Goal: Task Accomplishment & Management: Complete application form

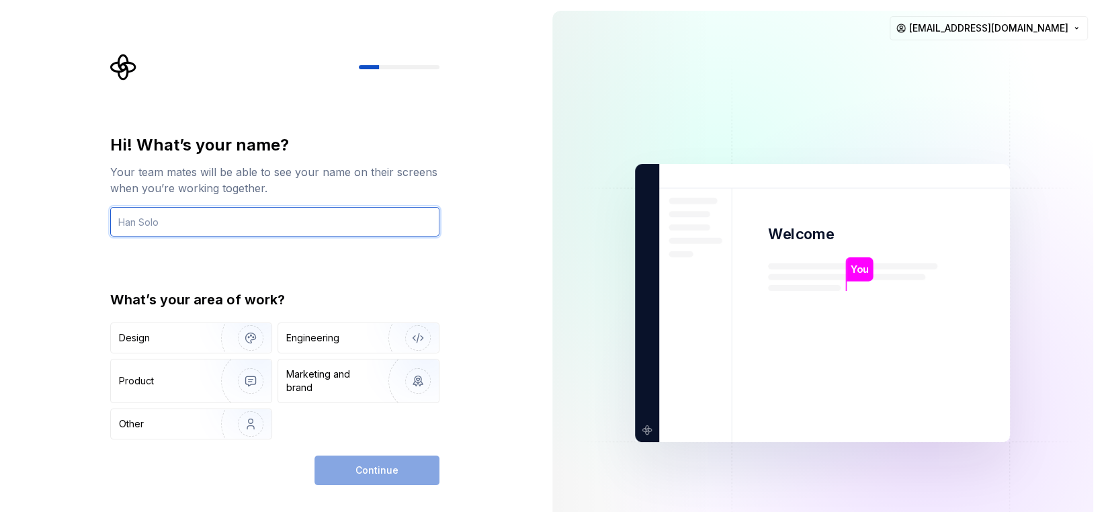
click at [165, 220] on input "text" at bounding box center [274, 222] width 329 height 30
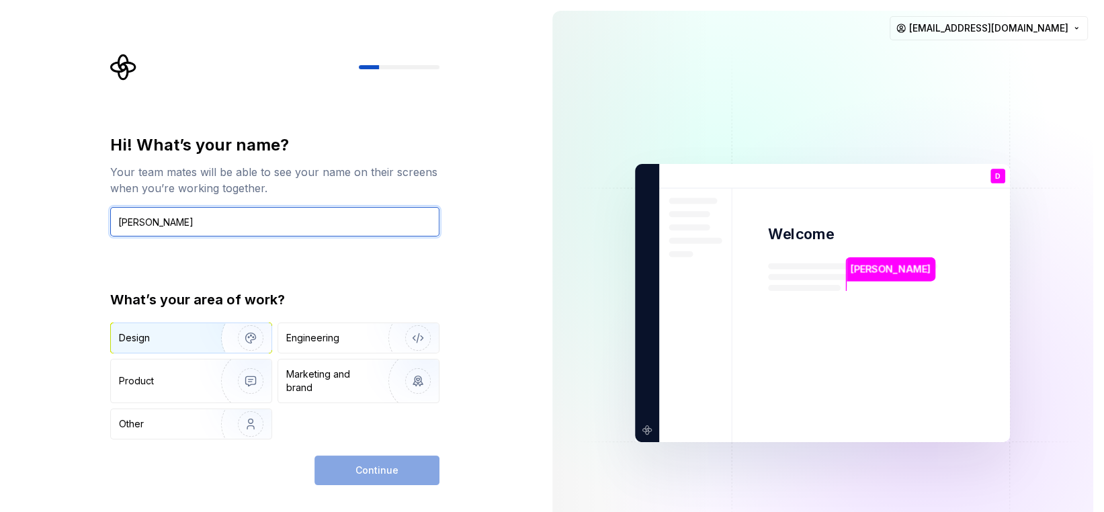
type input "Dave Gerrist"
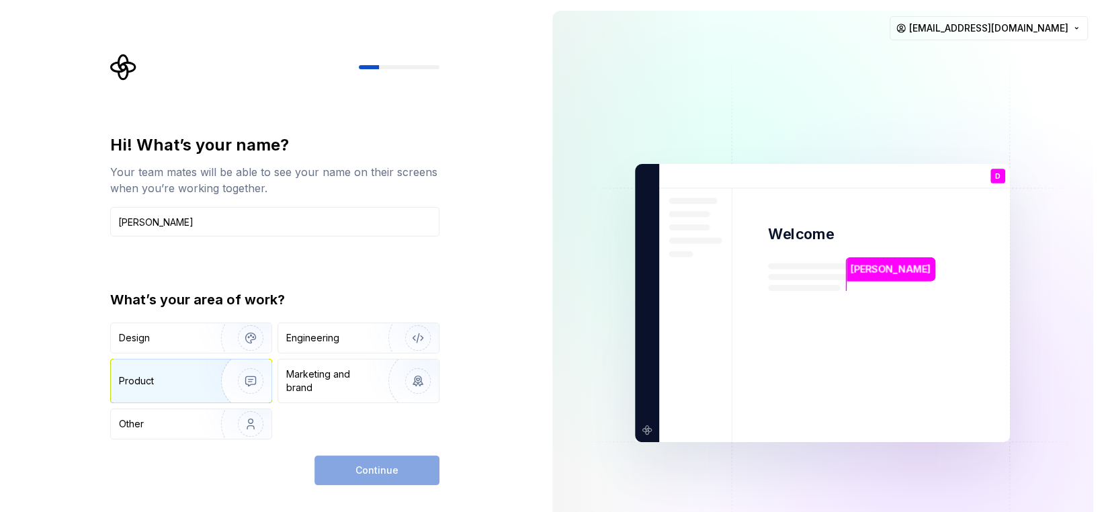
click at [219, 375] on img "button" at bounding box center [242, 381] width 86 height 90
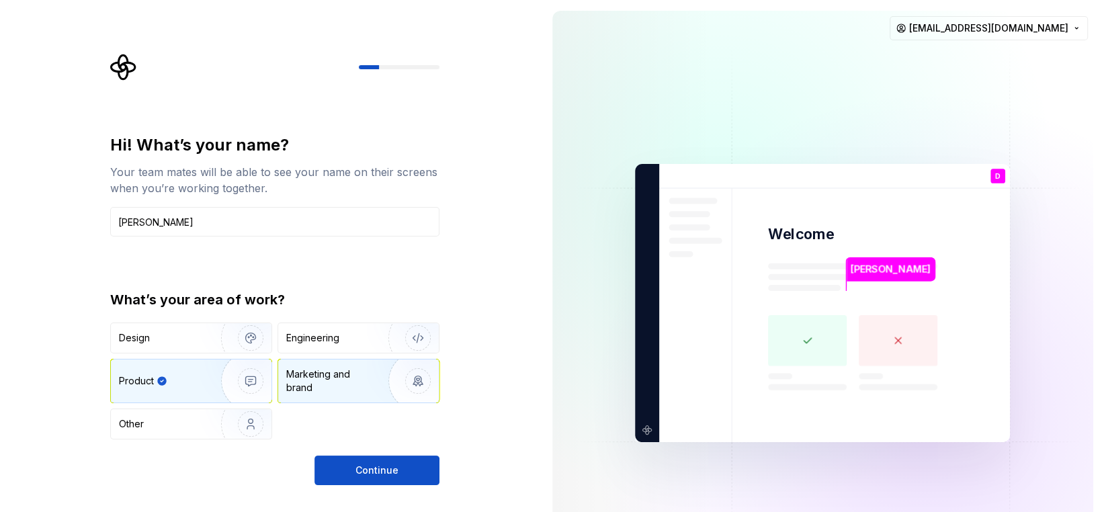
click at [315, 379] on div "Marketing and brand" at bounding box center [331, 381] width 91 height 27
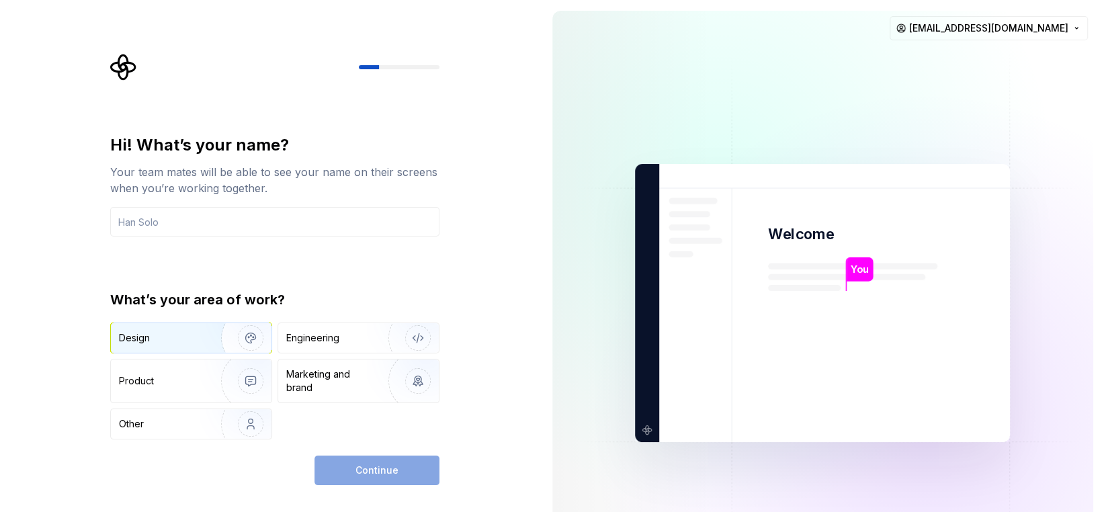
click at [209, 346] on img "button" at bounding box center [242, 338] width 86 height 90
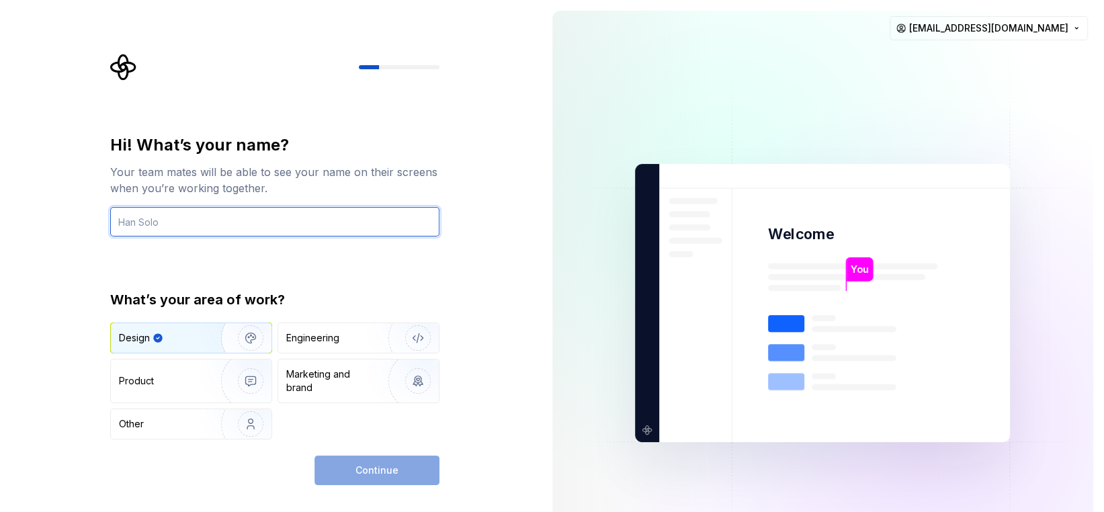
click at [114, 222] on div "Hi! What’s your name? Your team mates will be able to see your name on their sc…" at bounding box center [279, 270] width 354 height 432
type input "Dave Gerrist"
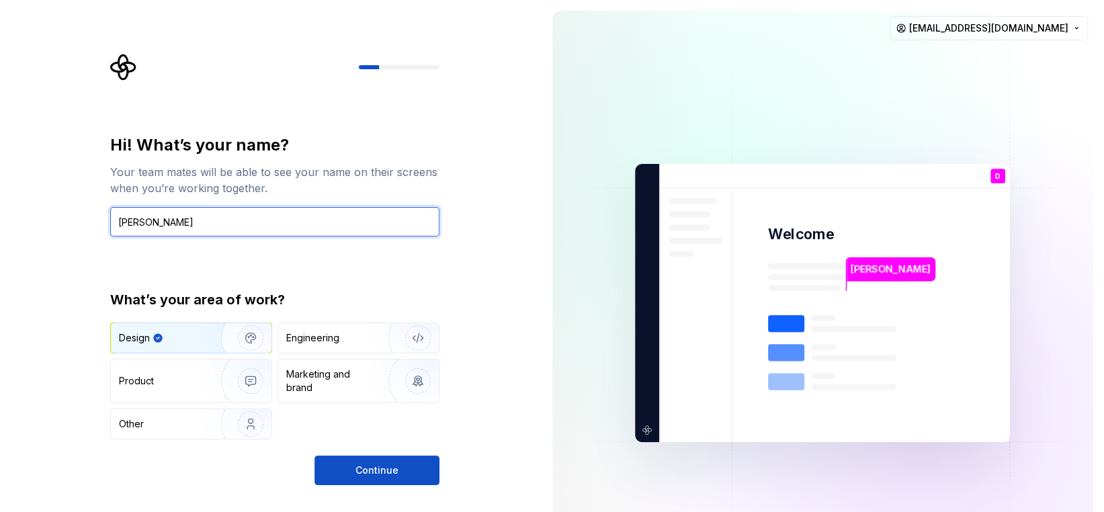
click at [300, 217] on input "Dave Gerrist" at bounding box center [274, 222] width 329 height 30
click at [327, 286] on div "Hi! What’s your name? Your team mates will be able to see your name on their sc…" at bounding box center [274, 286] width 329 height 305
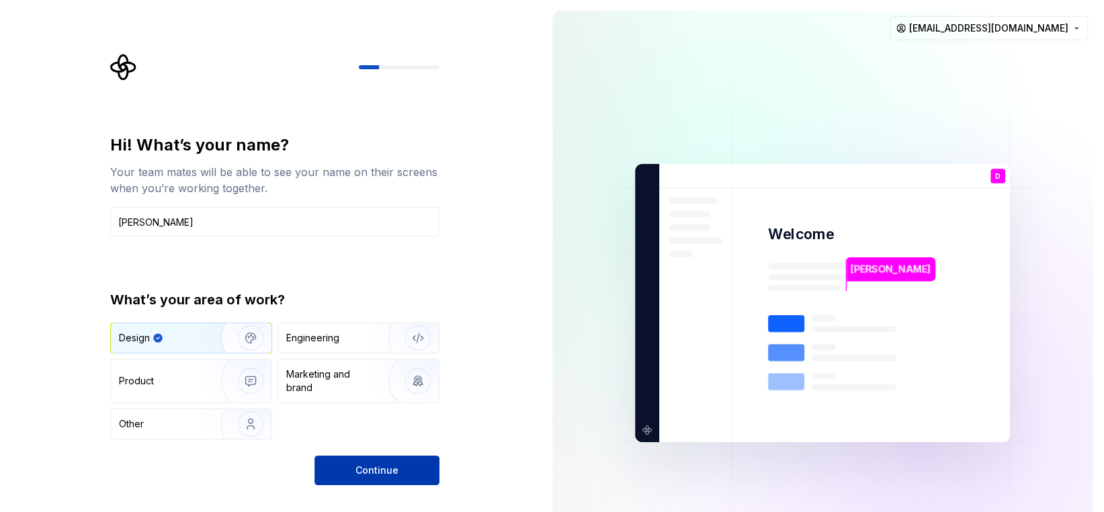
click at [404, 456] on button "Continue" at bounding box center [377, 471] width 125 height 30
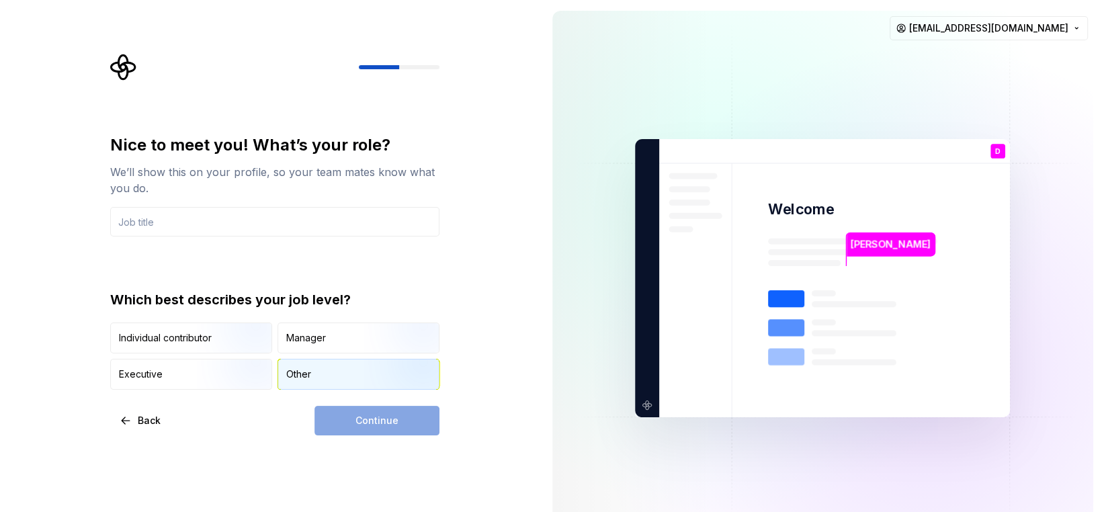
click at [308, 374] on div "Other" at bounding box center [298, 374] width 25 height 13
click at [373, 429] on div "Continue" at bounding box center [377, 421] width 125 height 30
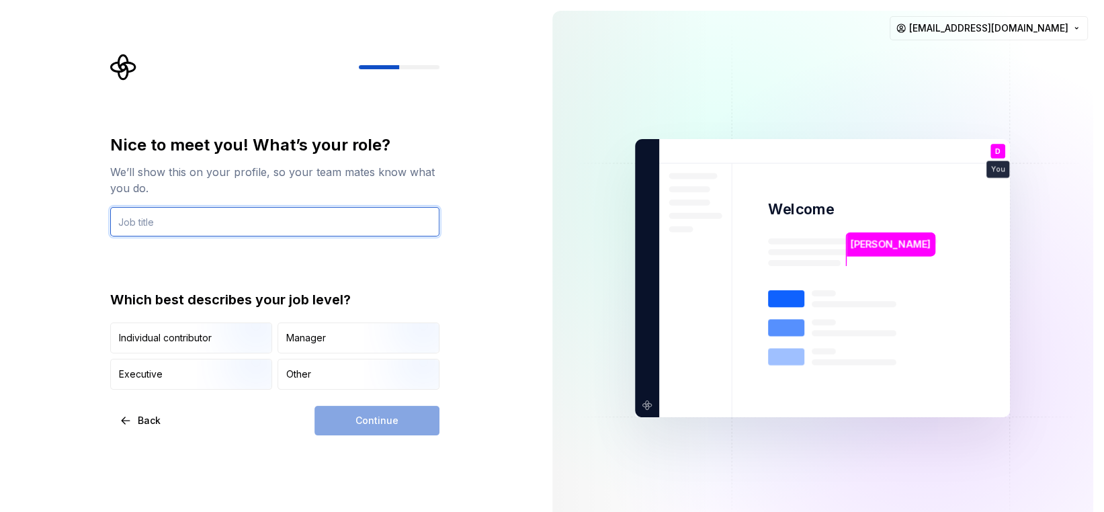
drag, startPoint x: 194, startPoint y: 226, endPoint x: 119, endPoint y: 227, distance: 75.3
click at [119, 227] on div at bounding box center [274, 222] width 329 height 30
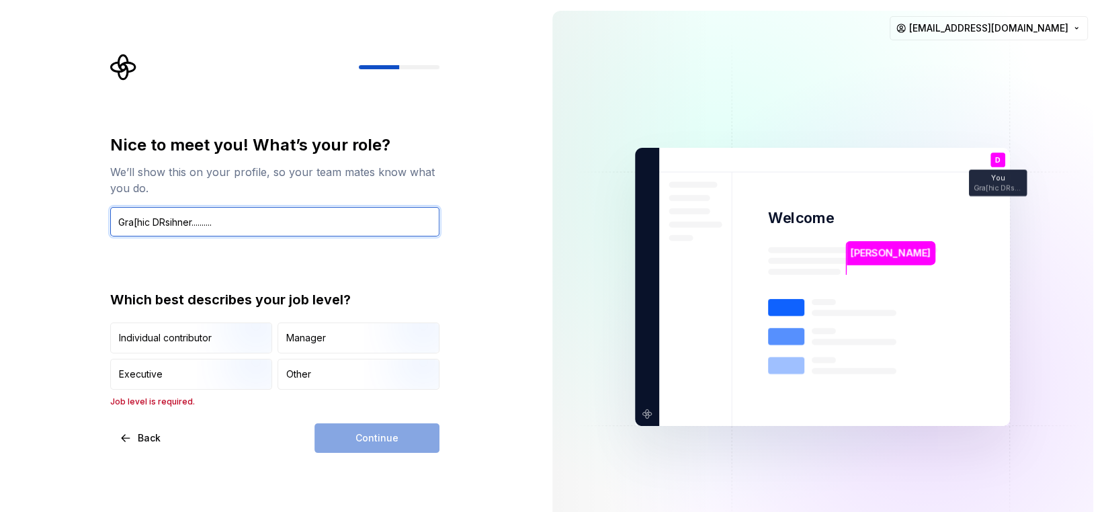
click at [159, 220] on input "Gra[hic DRsihner.........." at bounding box center [274, 222] width 329 height 30
click at [182, 221] on input "GraP vc6hic DRsihner.........." at bounding box center [274, 222] width 329 height 30
drag, startPoint x: 185, startPoint y: 221, endPoint x: 155, endPoint y: 227, distance: 30.7
click at [155, 227] on input "GraP vc6hic DRsihner.........." at bounding box center [274, 222] width 329 height 30
drag, startPoint x: 182, startPoint y: 217, endPoint x: 245, endPoint y: 239, distance: 66.3
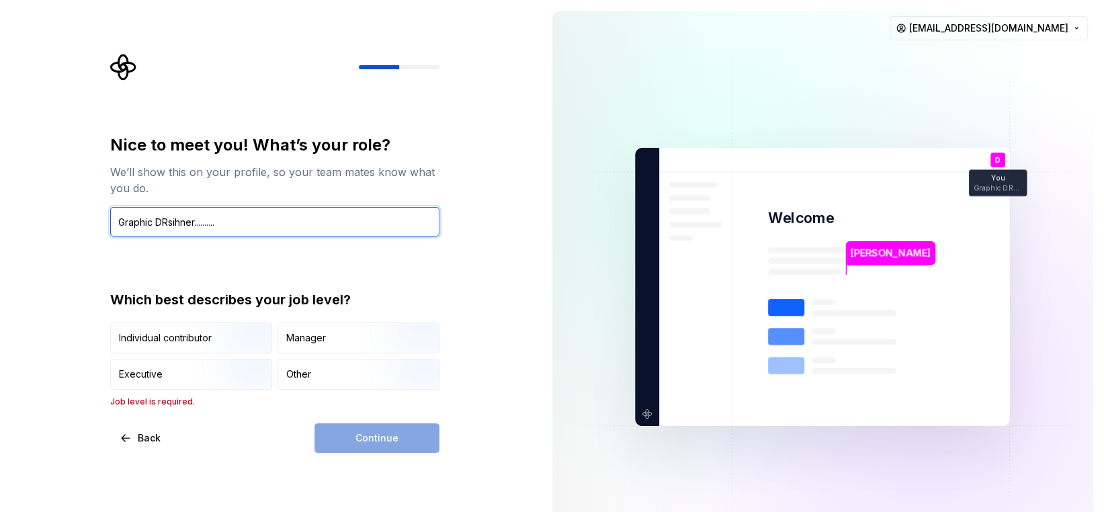
click at [245, 239] on div "Nice to meet you! What’s your role? We’ll show this on your profile, so your te…" at bounding box center [274, 270] width 329 height 273
click at [200, 219] on input "Graphic Desimer" at bounding box center [274, 222] width 329 height 30
type input "Graphic Designer"
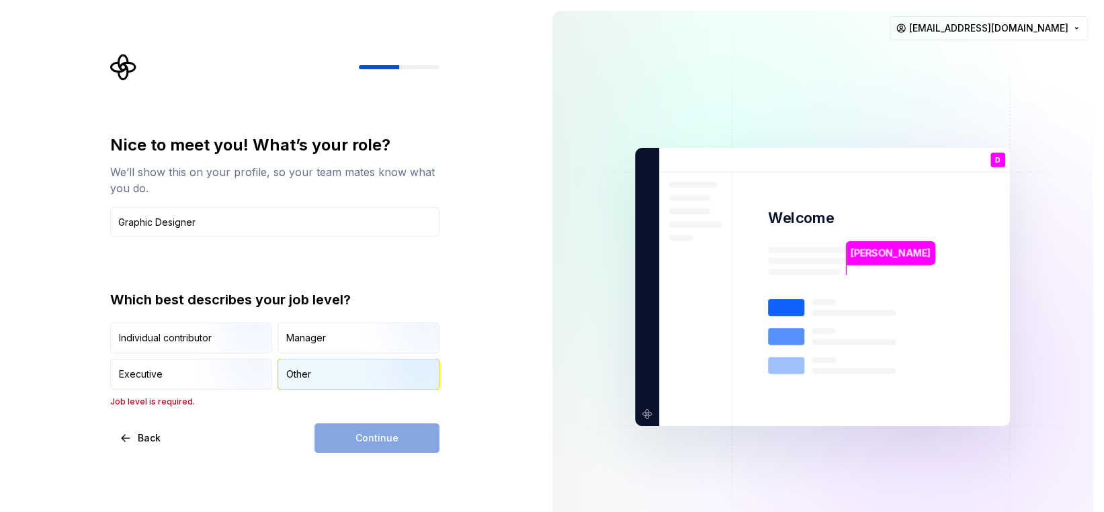
click at [337, 377] on div "Other" at bounding box center [358, 375] width 161 height 30
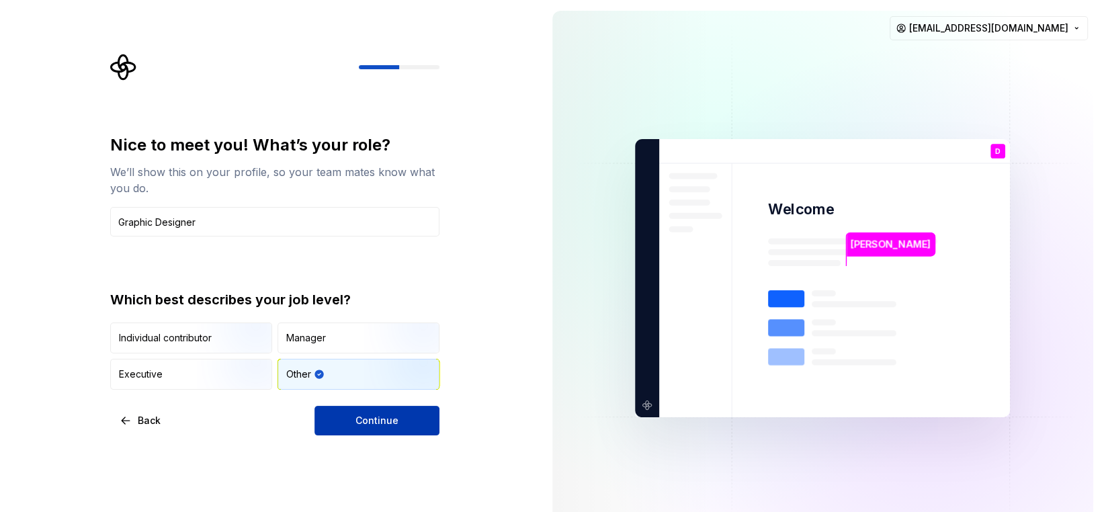
click at [379, 415] on span "Continue" at bounding box center [377, 420] width 43 height 13
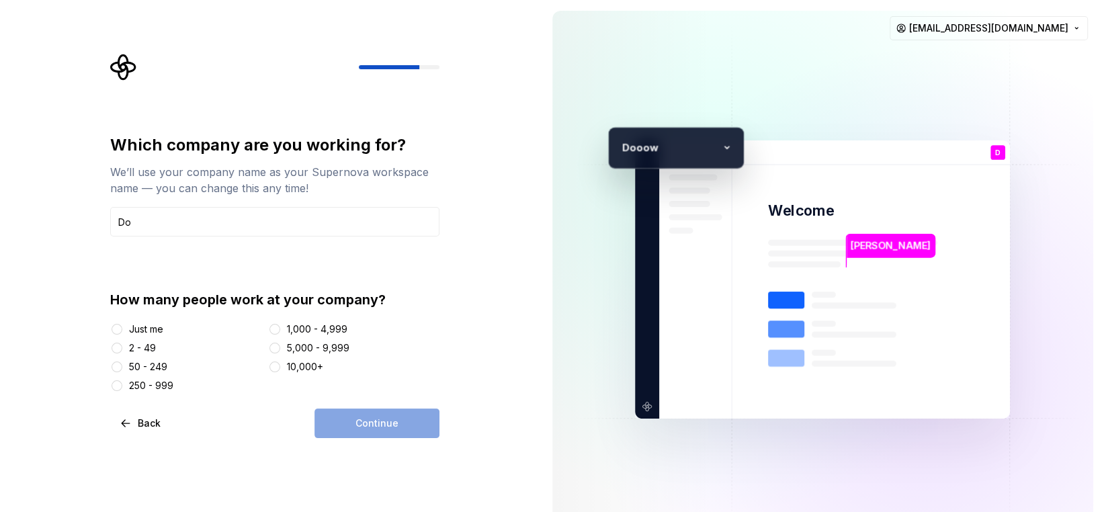
type input "D"
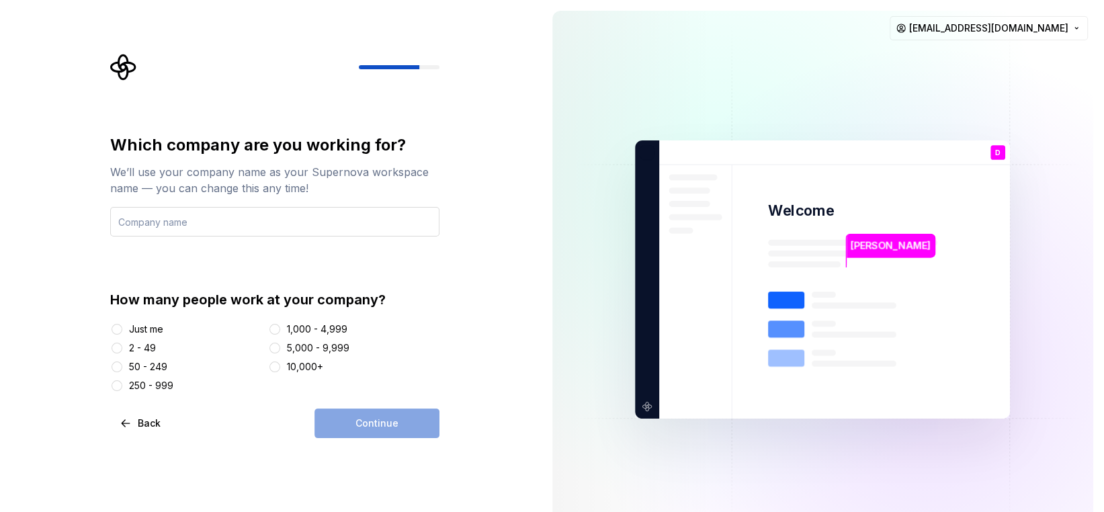
click at [188, 223] on input "text" at bounding box center [274, 222] width 329 height 30
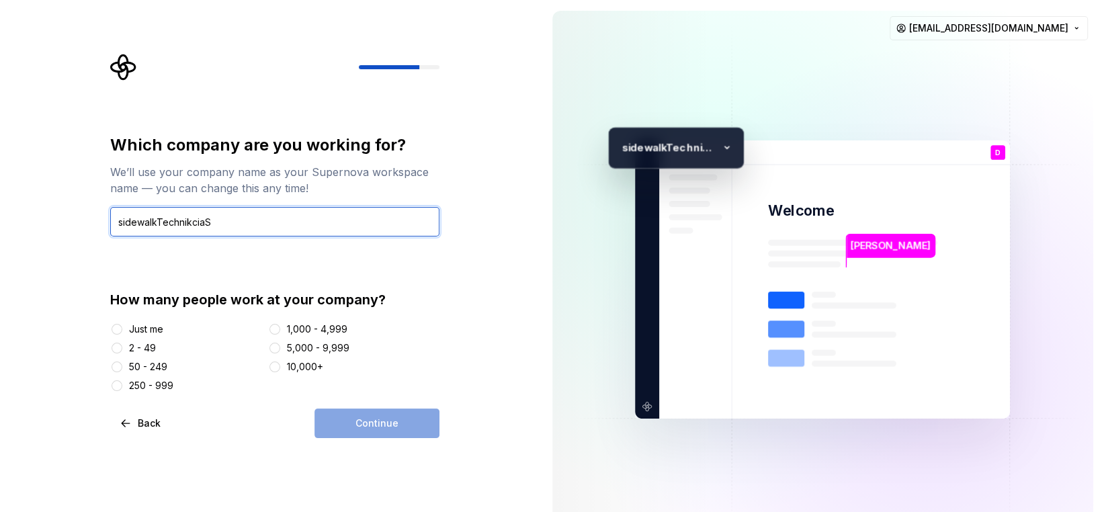
click at [209, 223] on input "sidewalkTechnikciaS" at bounding box center [274, 222] width 329 height 30
click at [223, 218] on input "sidewalkTechniciaS" at bounding box center [274, 222] width 329 height 30
drag, startPoint x: 142, startPoint y: 222, endPoint x: 141, endPoint y: 247, distance: 25.6
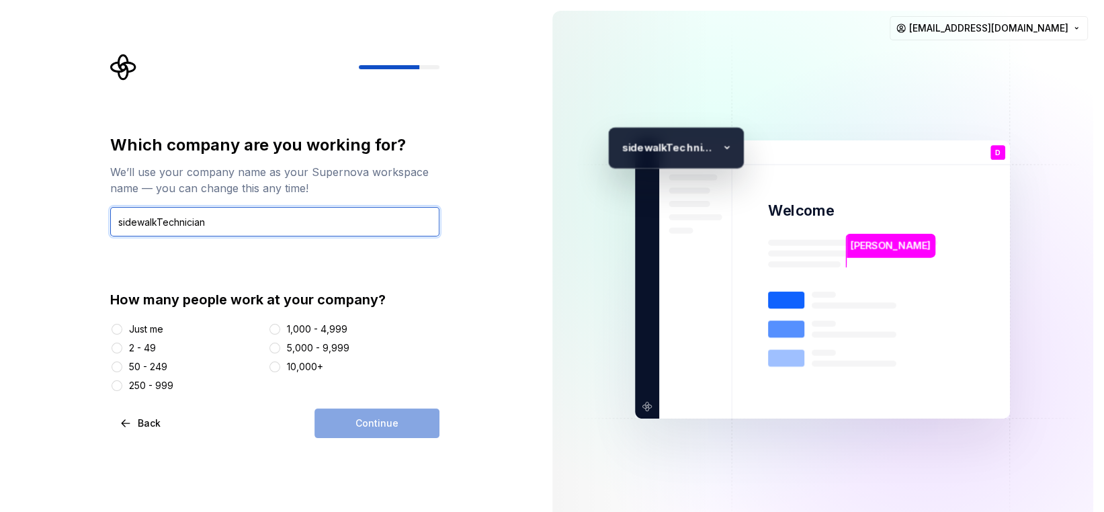
click at [141, 247] on div "Which company are you working for? We’ll use your company name as your Supernov…" at bounding box center [274, 263] width 329 height 258
type input "SidewalkTechnician"
click at [122, 327] on button "Just me" at bounding box center [117, 329] width 11 height 11
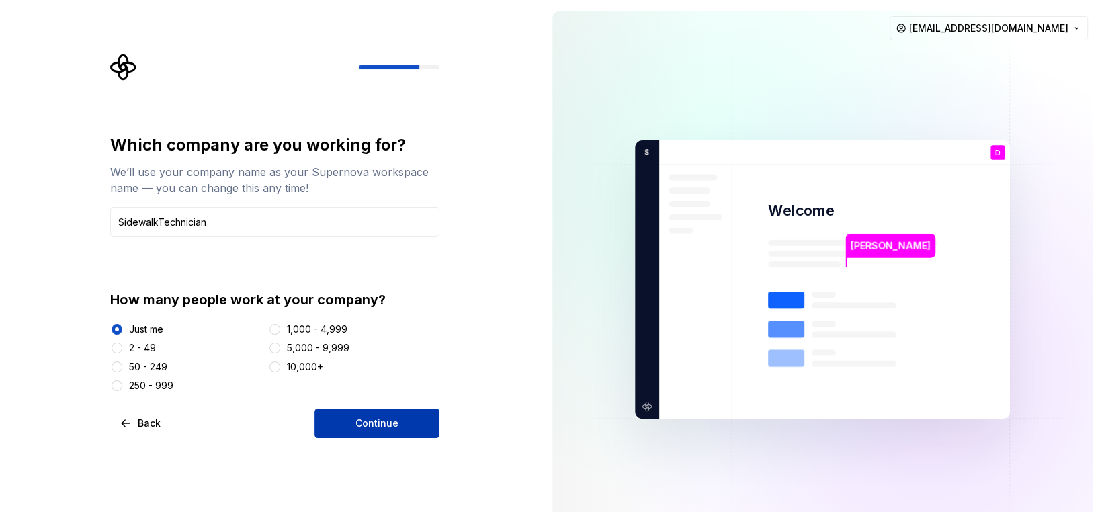
click at [386, 424] on span "Continue" at bounding box center [377, 423] width 43 height 13
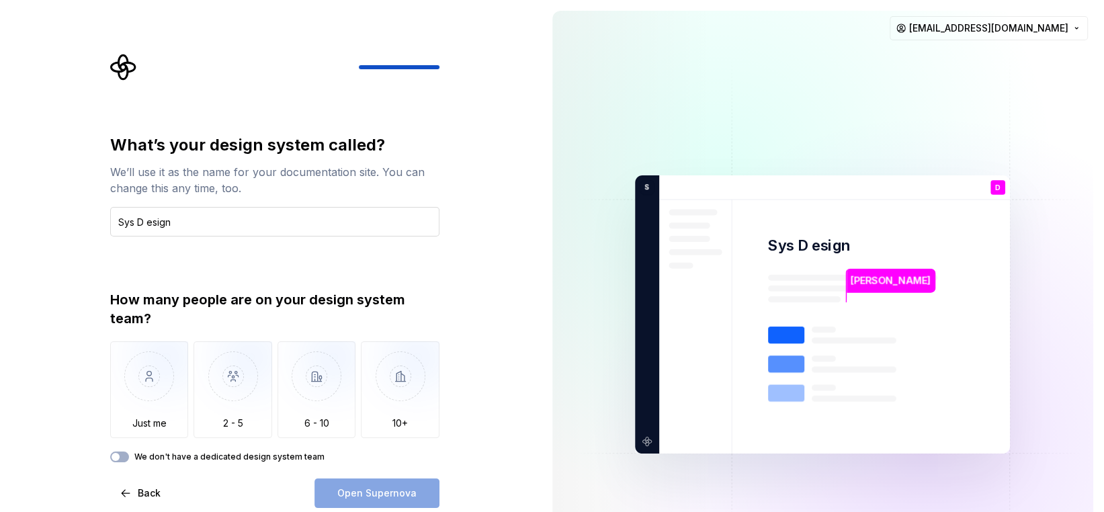
click at [166, 217] on input "Sys D esign" at bounding box center [274, 222] width 329 height 30
click at [157, 218] on input "Sys Design" at bounding box center [274, 222] width 329 height 30
type input "SysDesign"
click at [145, 377] on img "button" at bounding box center [149, 386] width 79 height 90
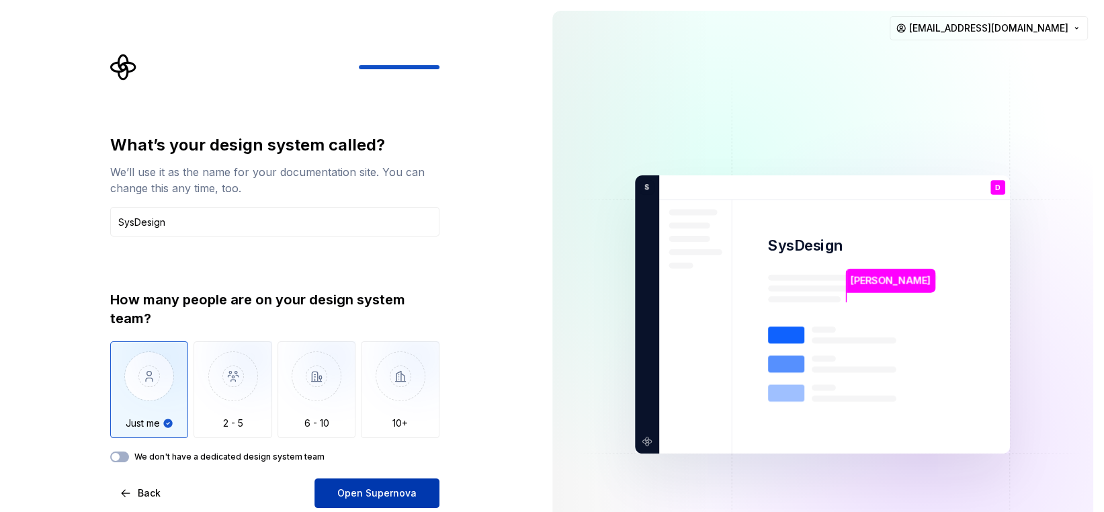
click at [370, 491] on span "Open Supernova" at bounding box center [376, 493] width 79 height 13
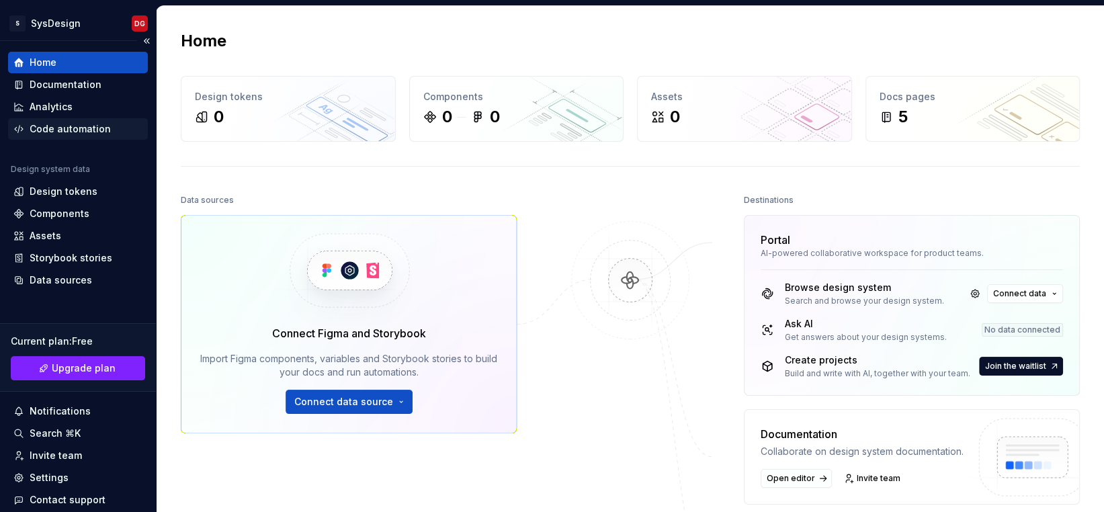
click at [59, 134] on div "Code automation" at bounding box center [70, 128] width 81 height 13
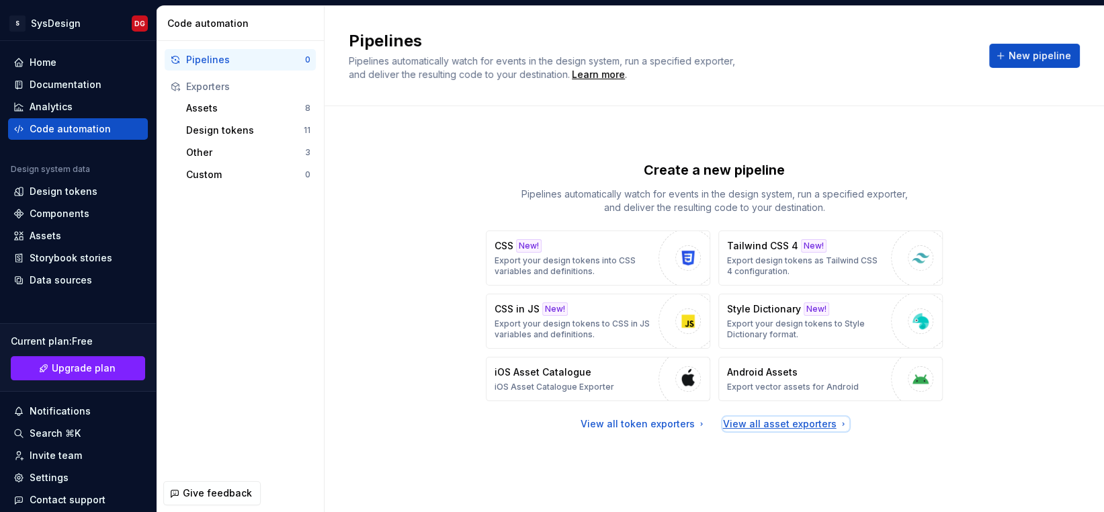
click at [821, 424] on div "View all asset exporters" at bounding box center [786, 423] width 126 height 13
